Goal: Task Accomplishment & Management: Use online tool/utility

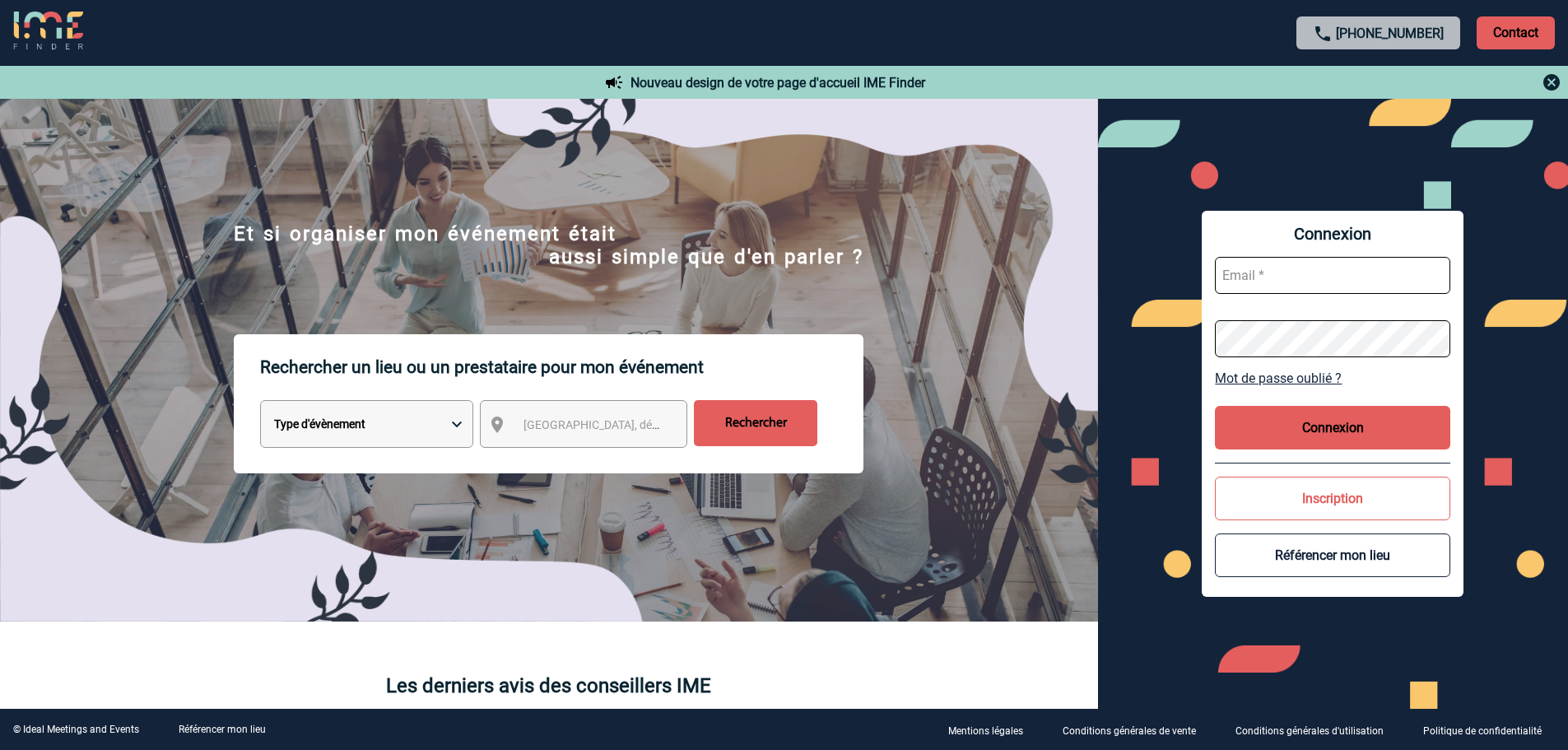
type input "[EMAIL_ADDRESS][DOMAIN_NAME]"
click at [1334, 416] on button "Connexion" at bounding box center [1332, 428] width 235 height 44
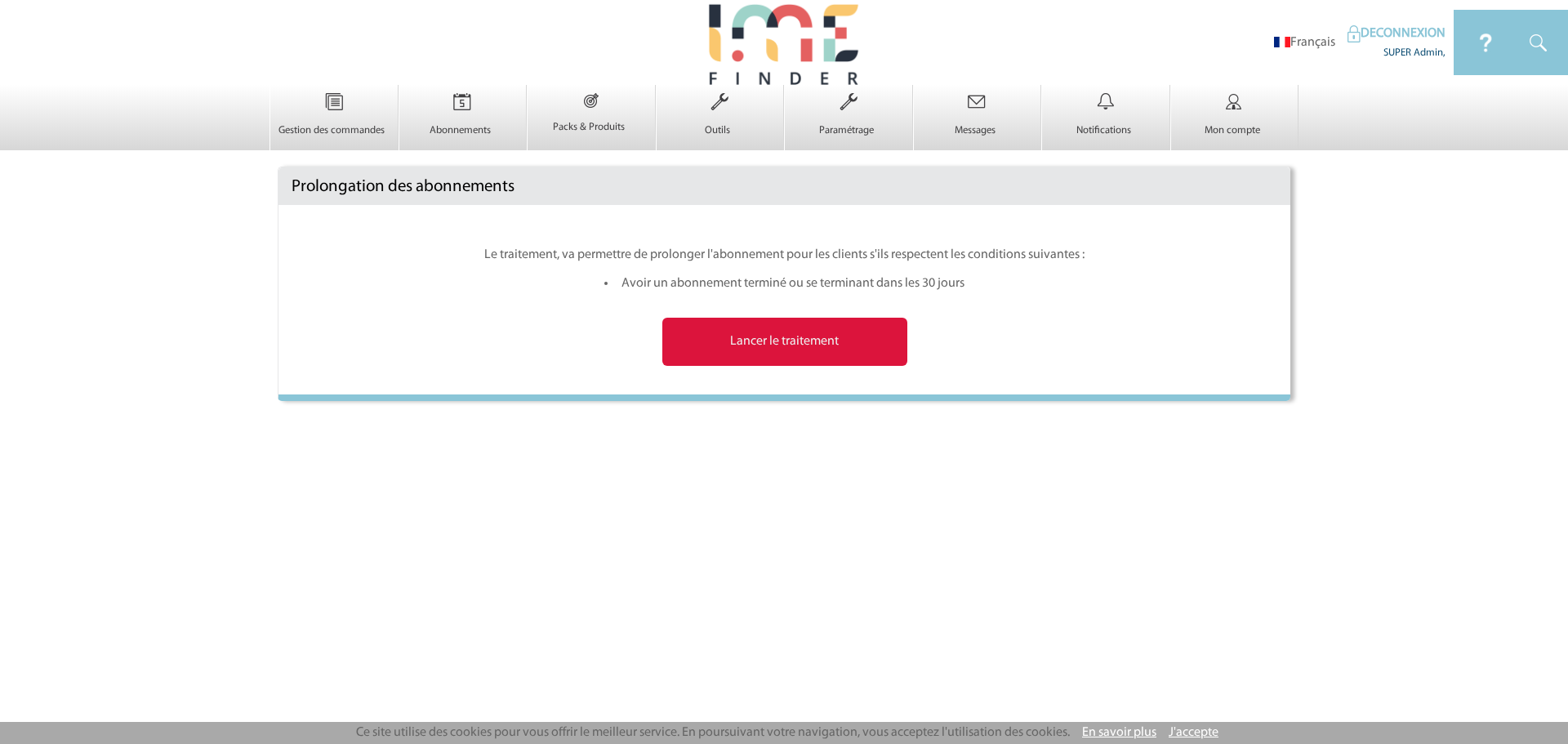
click at [828, 342] on input "Lancer le traitement" at bounding box center [785, 342] width 245 height 48
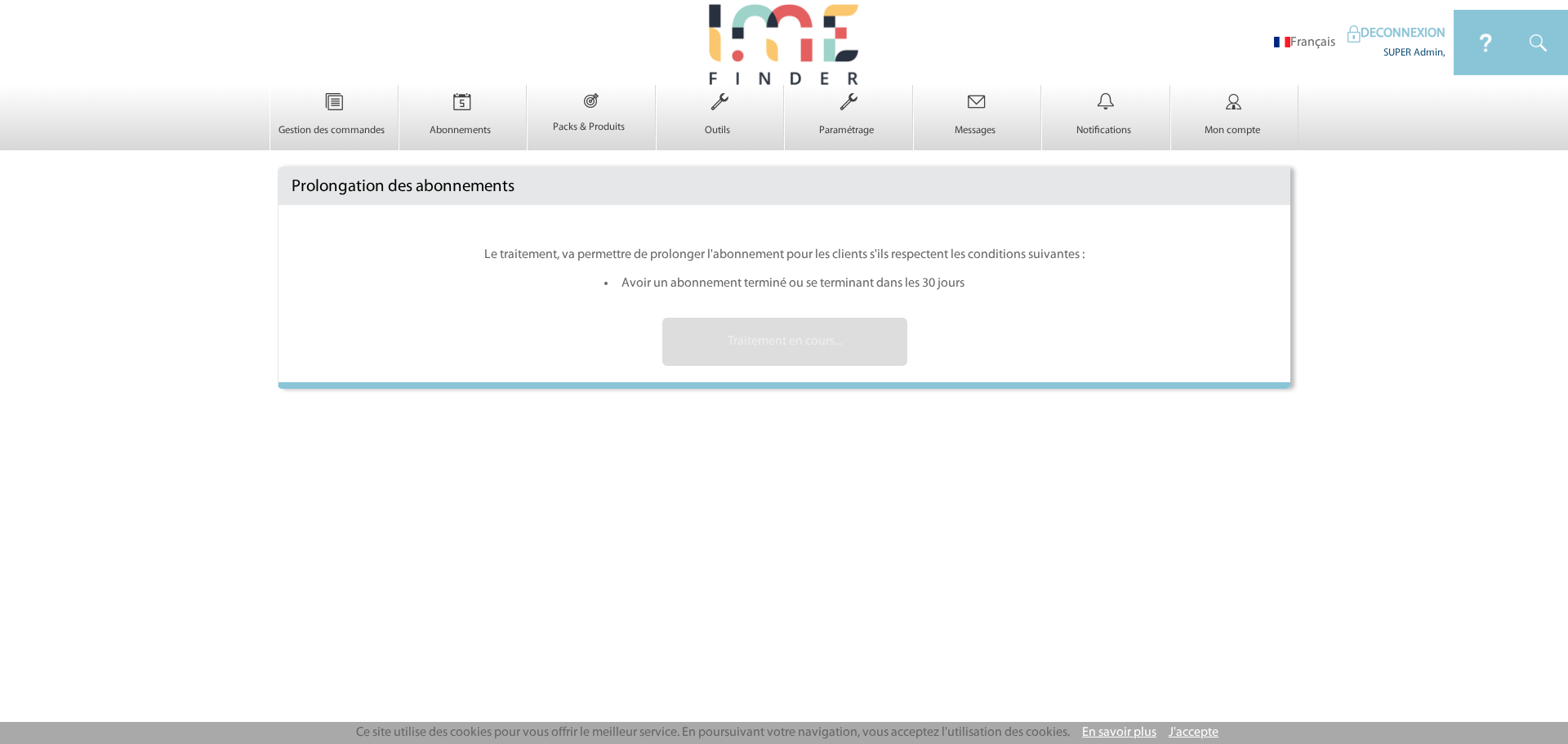
type input "Lancer le traitement"
